Goal: Task Accomplishment & Management: Use online tool/utility

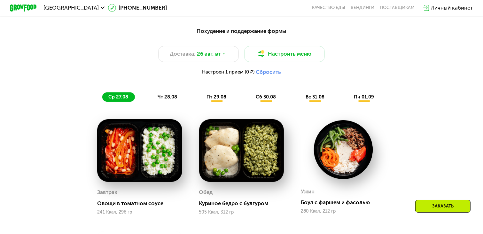
scroll to position [319, 0]
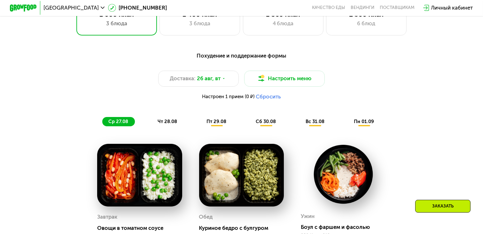
click at [271, 97] on button "Сбросить" at bounding box center [268, 96] width 25 height 7
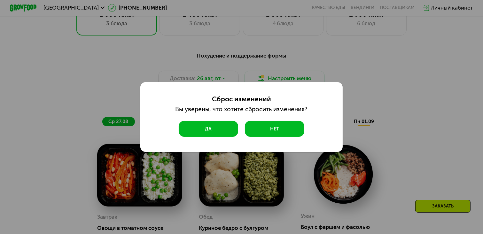
click at [215, 126] on button "Да" at bounding box center [208, 129] width 59 height 16
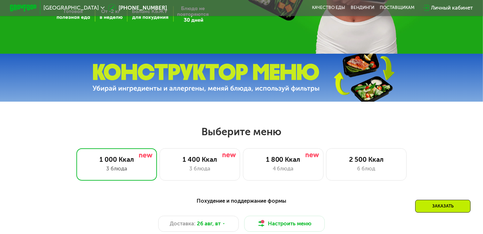
scroll to position [203, 0]
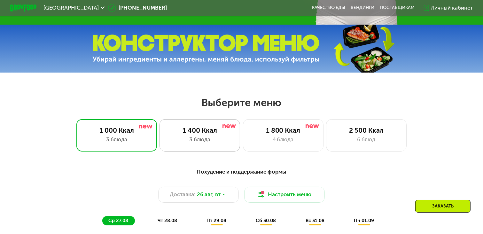
click at [200, 138] on div "3 блюда" at bounding box center [199, 139] width 66 height 8
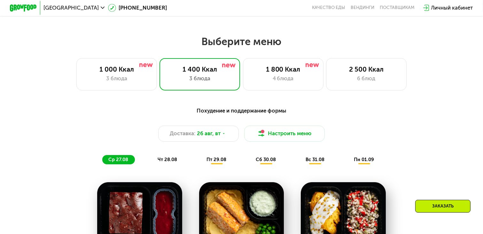
scroll to position [261, 0]
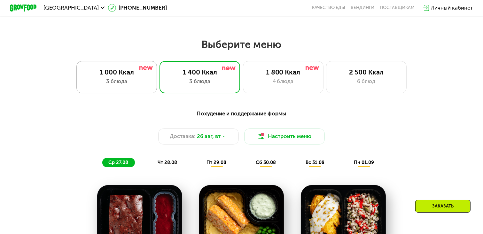
click at [113, 76] on div "1 000 Ккал" at bounding box center [116, 72] width 66 height 8
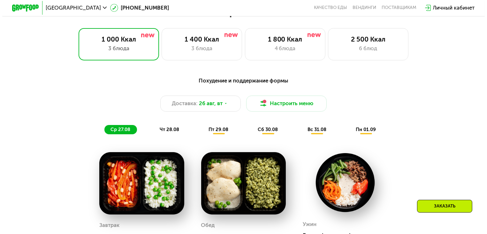
scroll to position [319, 0]
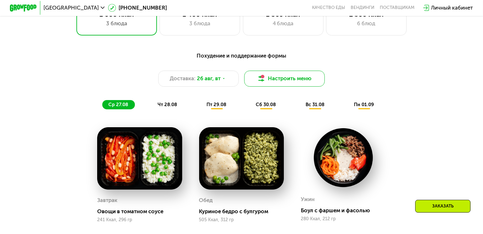
click at [298, 79] on button "Настроить меню" at bounding box center [284, 79] width 81 height 16
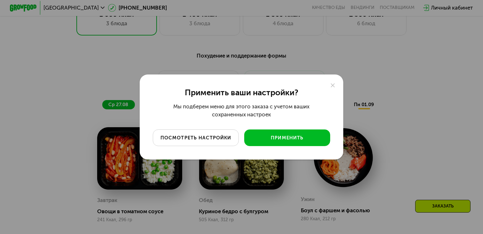
click at [199, 135] on div "посмотреть настройки" at bounding box center [196, 138] width 76 height 7
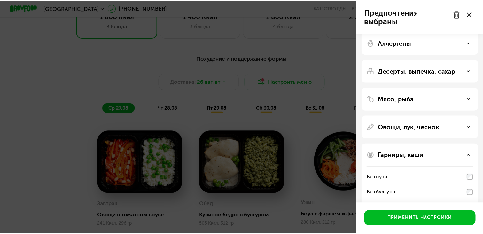
scroll to position [1, 0]
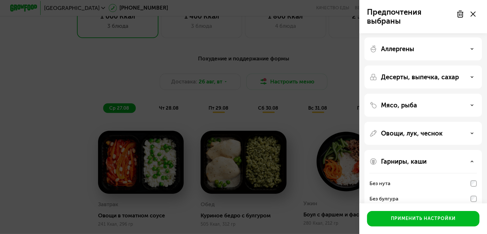
click at [474, 76] on icon at bounding box center [472, 76] width 3 height 3
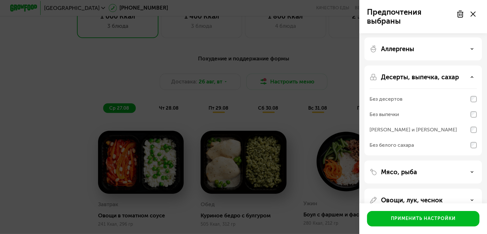
click at [462, 13] on use at bounding box center [460, 14] width 5 height 6
click at [474, 13] on icon at bounding box center [473, 14] width 5 height 5
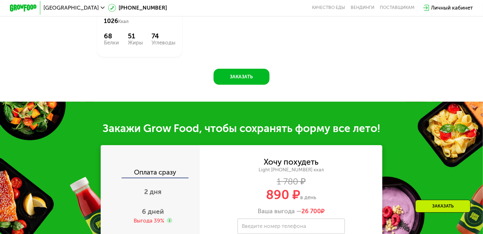
scroll to position [581, 0]
